Goal: Transaction & Acquisition: Purchase product/service

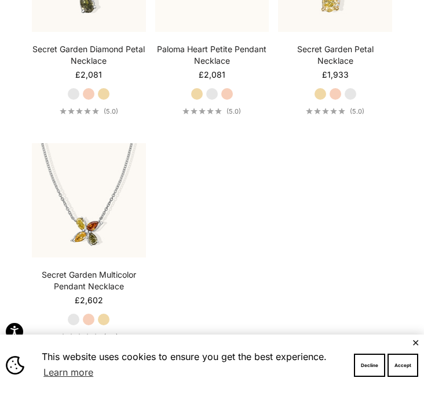
scroll to position [1308, 0]
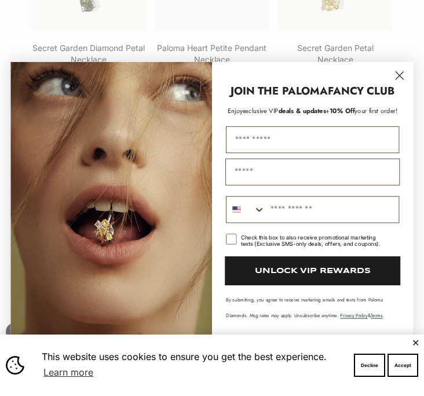
click at [398, 76] on circle "Close dialog" at bounding box center [400, 75] width 18 height 18
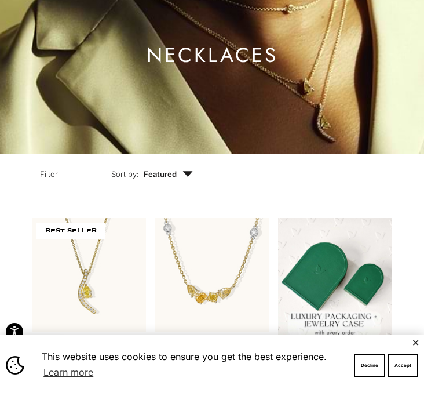
scroll to position [0, 0]
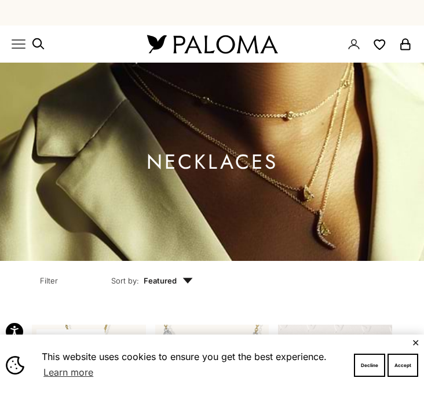
click at [15, 43] on icon "Primary navigation" at bounding box center [19, 44] width 14 height 14
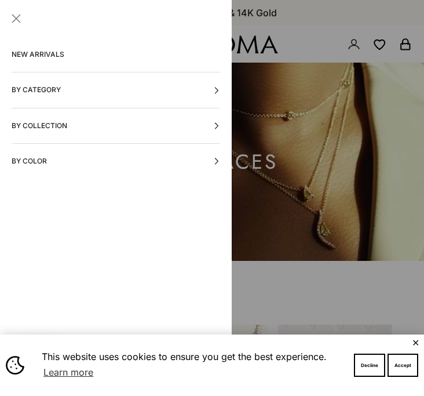
click at [48, 163] on button "By Color" at bounding box center [116, 161] width 209 height 35
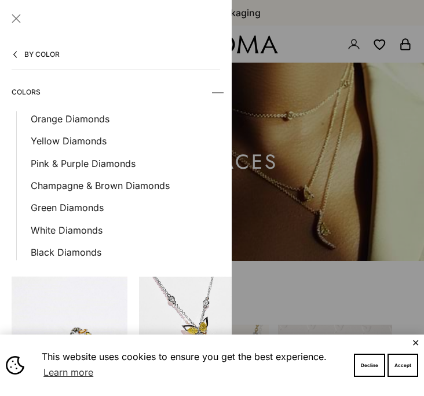
click at [19, 53] on button "By Color" at bounding box center [116, 53] width 209 height 33
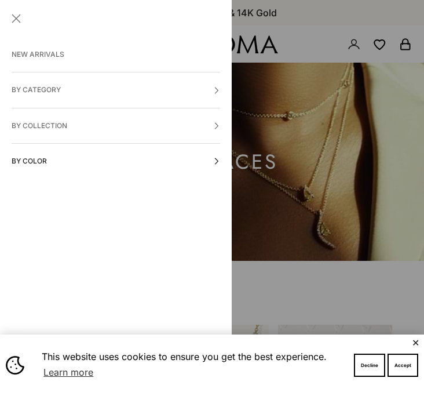
click at [41, 99] on button "By Category" at bounding box center [116, 89] width 209 height 35
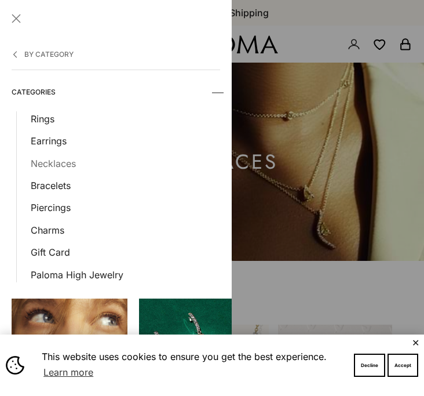
click at [36, 167] on link "Necklaces" at bounding box center [125, 163] width 189 height 15
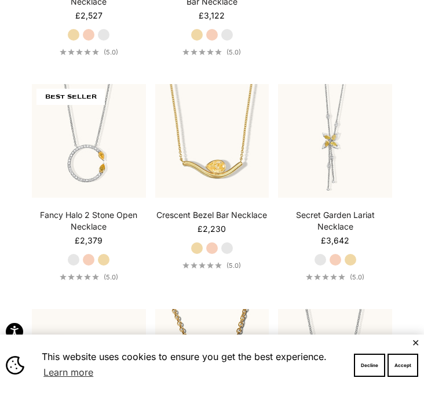
scroll to position [806, 0]
